Goal: Information Seeking & Learning: Learn about a topic

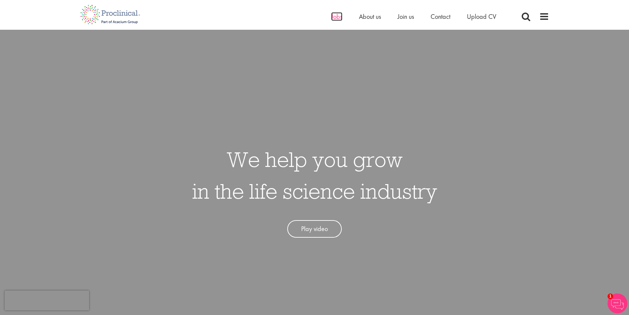
click at [338, 17] on span "Jobs" at bounding box center [336, 16] width 11 height 9
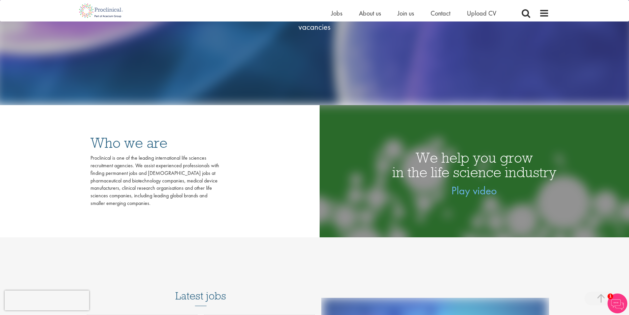
scroll to position [99, 0]
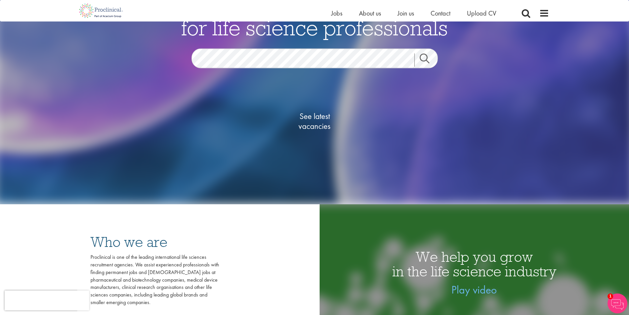
click at [424, 56] on link "Search" at bounding box center [428, 59] width 28 height 13
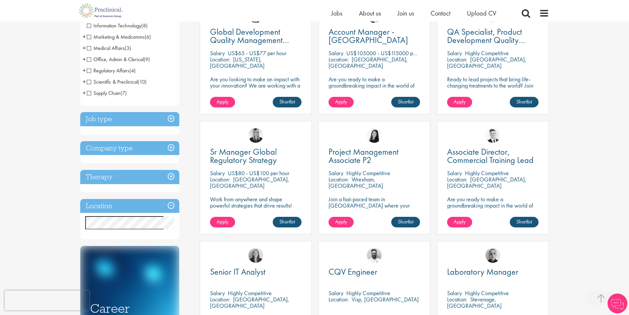
scroll to position [165, 0]
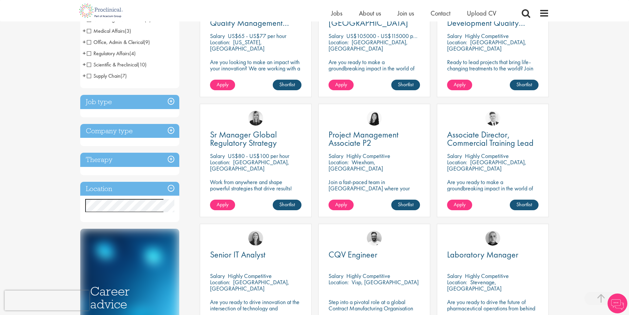
click at [168, 187] on h3 "Location" at bounding box center [129, 189] width 99 height 14
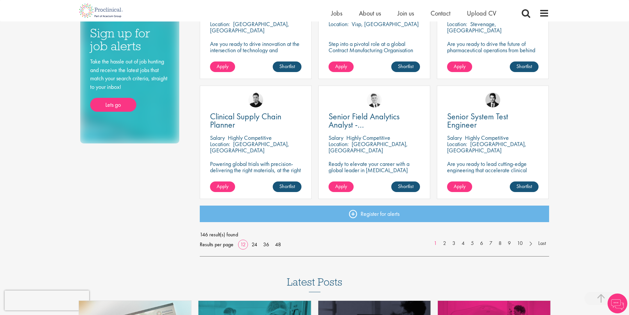
scroll to position [429, 0]
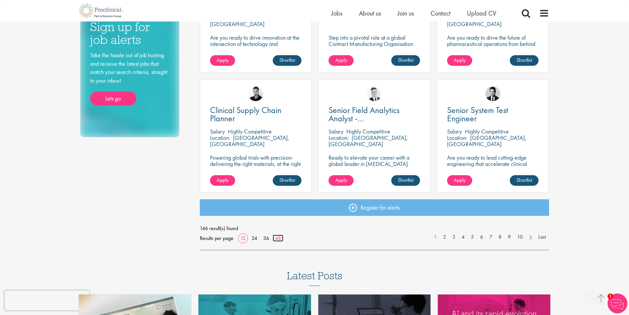
click at [276, 239] on link "48" at bounding box center [278, 237] width 11 height 7
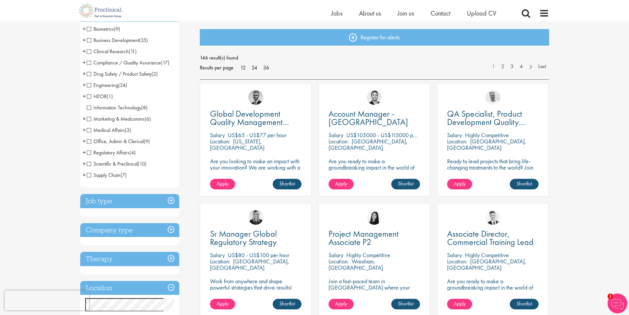
scroll to position [33, 0]
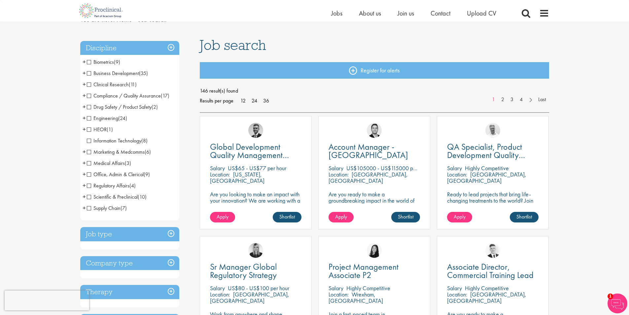
click at [89, 162] on span "Medical Affairs" at bounding box center [106, 162] width 38 height 7
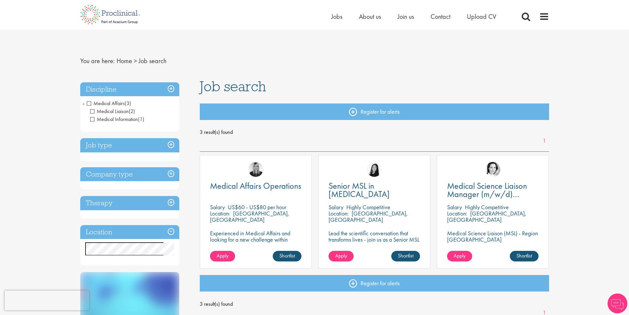
click at [171, 88] on h3 "Discipline" at bounding box center [129, 89] width 99 height 14
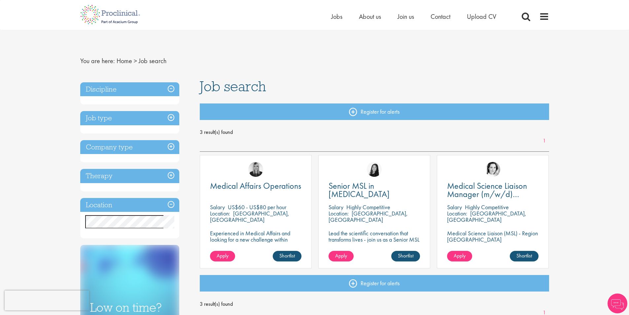
click at [171, 88] on h3 "Discipline" at bounding box center [129, 89] width 99 height 14
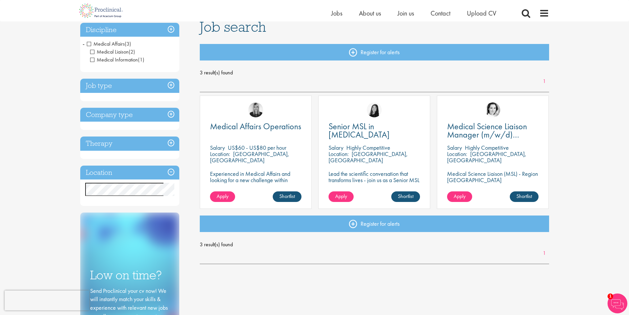
scroll to position [66, 0]
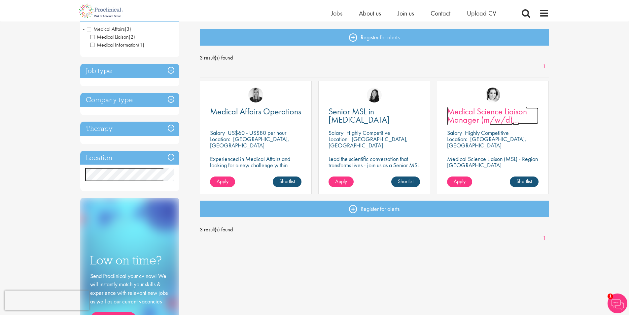
click at [470, 116] on span "Medical Science Liaison Manager (m/w/d) Nephrologie" at bounding box center [487, 120] width 80 height 28
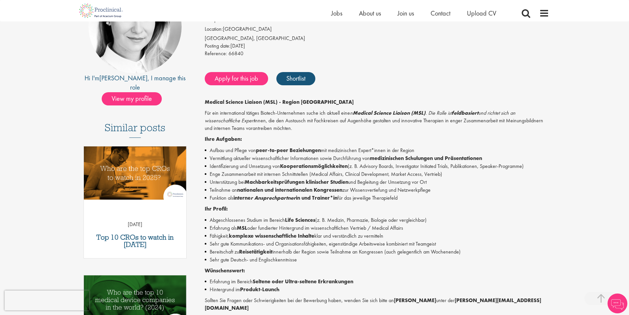
scroll to position [132, 0]
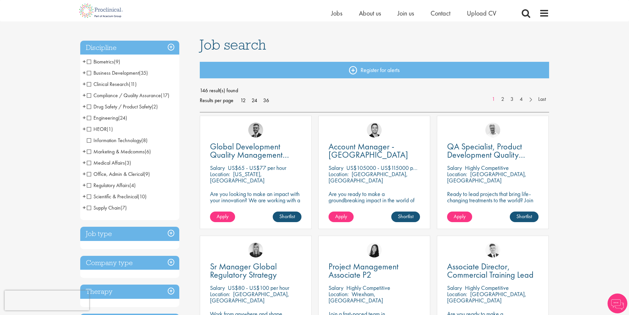
click at [88, 152] on span "Marketing & Medcomms" at bounding box center [116, 151] width 58 height 7
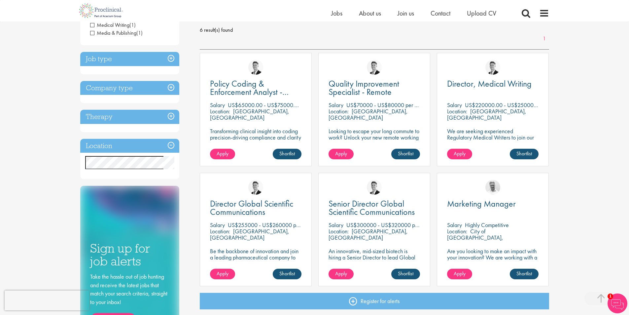
scroll to position [33, 0]
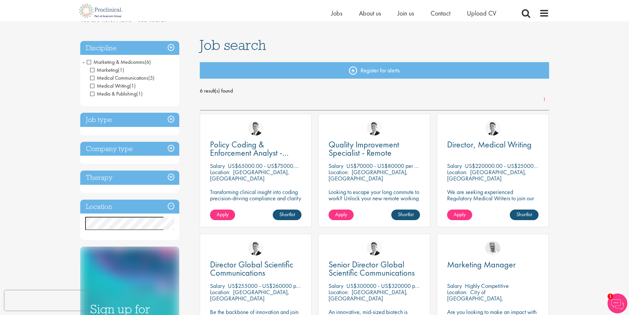
click at [90, 63] on span "Marketing & Medcomms" at bounding box center [116, 61] width 58 height 7
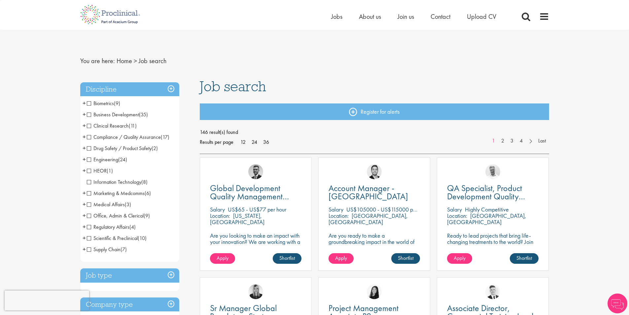
click at [88, 215] on span "Office, Admin & Clerical" at bounding box center [115, 215] width 57 height 7
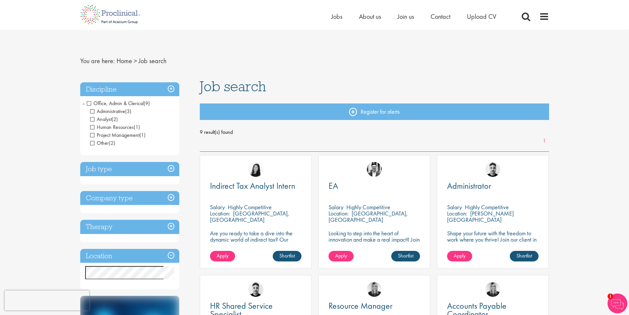
click at [87, 105] on span "Office, Admin & Clerical" at bounding box center [115, 103] width 57 height 7
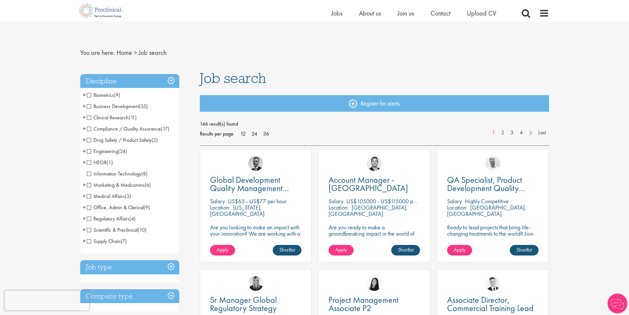
scroll to position [33, 0]
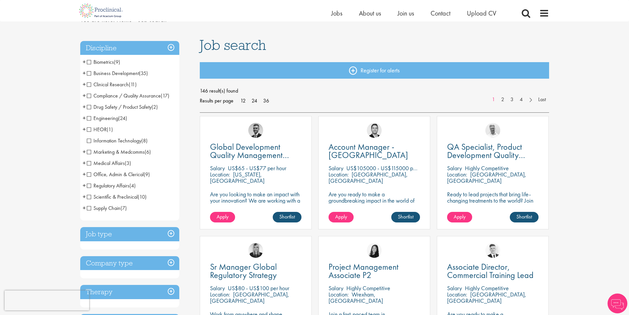
click at [88, 196] on span "Scientific & Preclinical" at bounding box center [112, 196] width 51 height 7
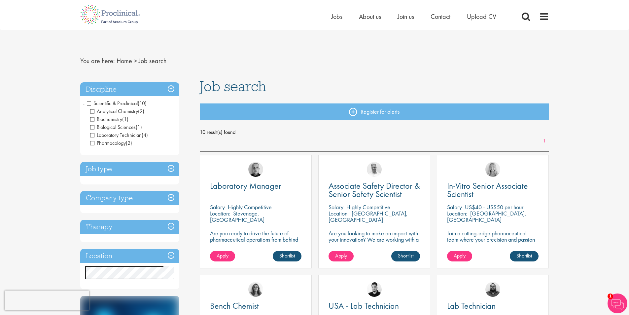
click at [91, 103] on span "Scientific & Preclinical" at bounding box center [112, 103] width 51 height 7
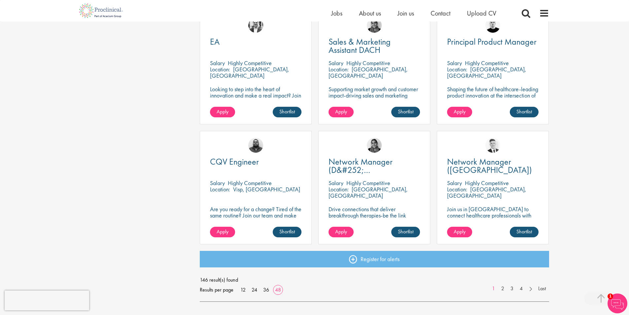
scroll to position [1849, 0]
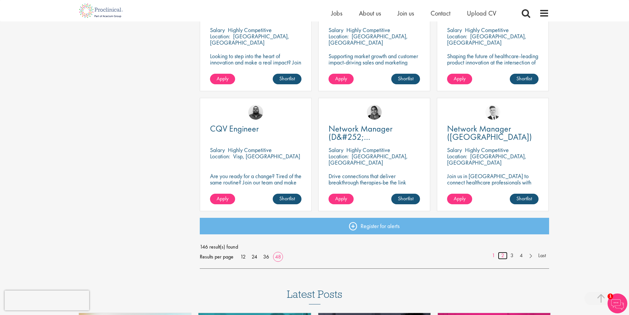
click at [500, 256] on link "2" at bounding box center [503, 256] width 10 height 8
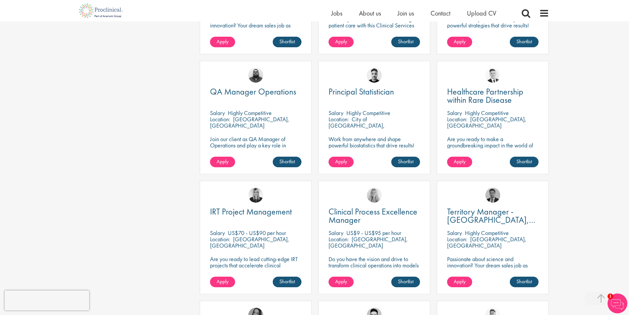
scroll to position [957, 0]
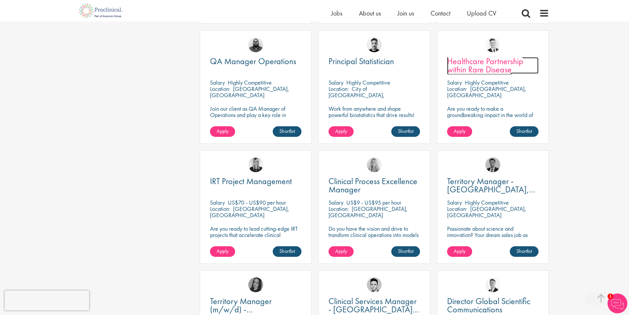
click at [490, 61] on span "Healthcare Partnership within Rare Disease" at bounding box center [485, 64] width 76 height 19
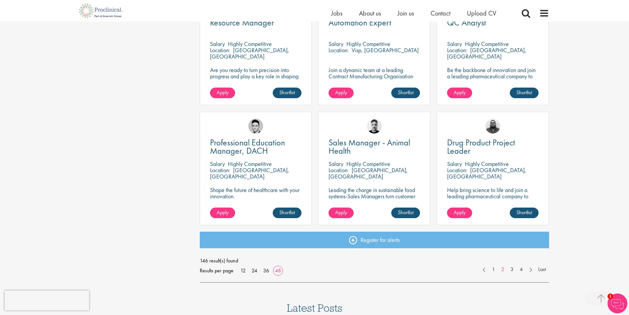
scroll to position [1850, 0]
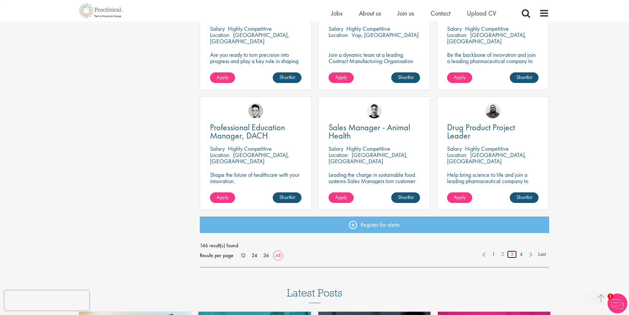
click at [509, 255] on link "3" at bounding box center [512, 254] width 10 height 8
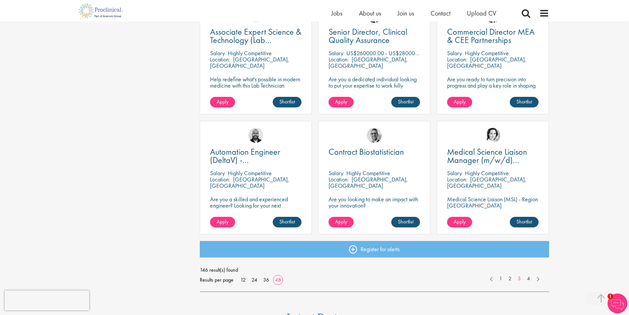
scroll to position [1882, 0]
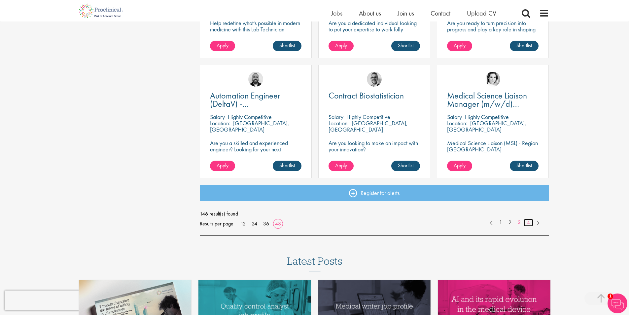
click at [527, 221] on link "4" at bounding box center [529, 223] width 10 height 8
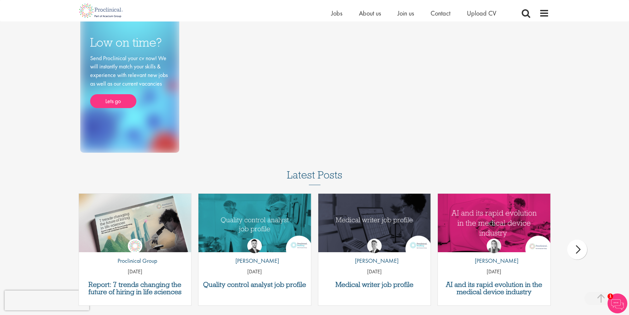
scroll to position [429, 0]
